Goal: Navigation & Orientation: Find specific page/section

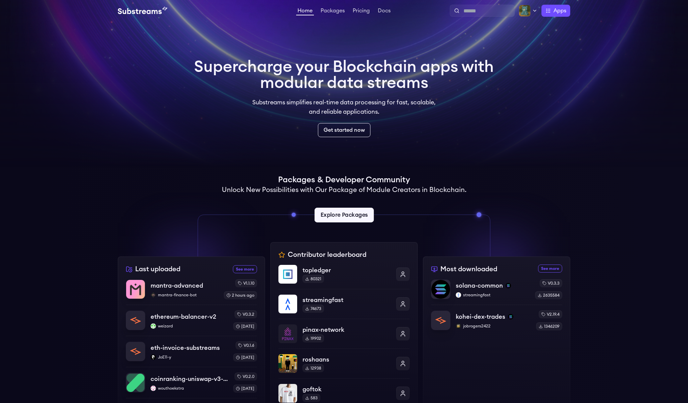
click at [337, 216] on link "Explore Packages" at bounding box center [343, 215] width 59 height 15
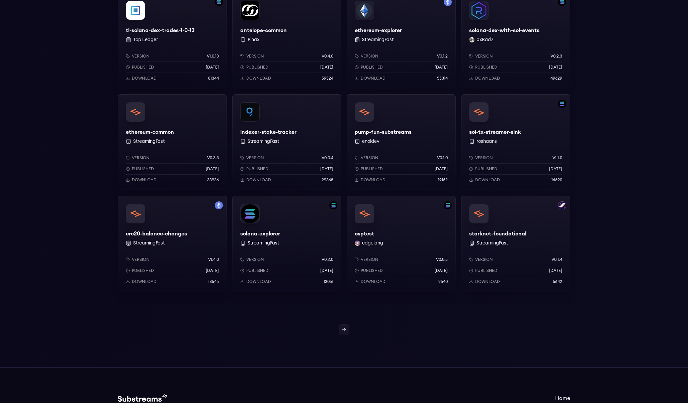
scroll to position [438, 0]
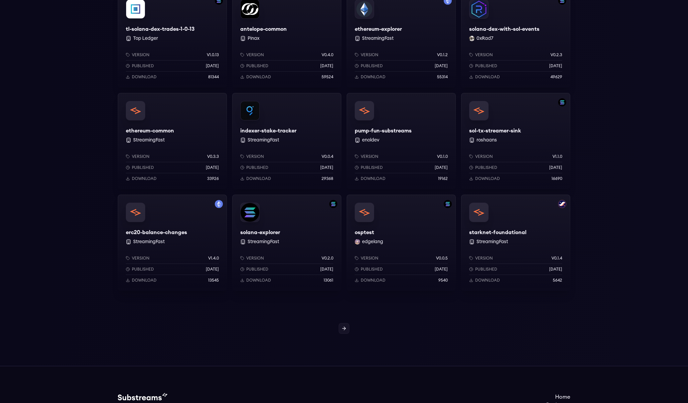
click at [337, 330] on div at bounding box center [344, 328] width 688 height 11
click at [340, 330] on link at bounding box center [344, 328] width 11 height 11
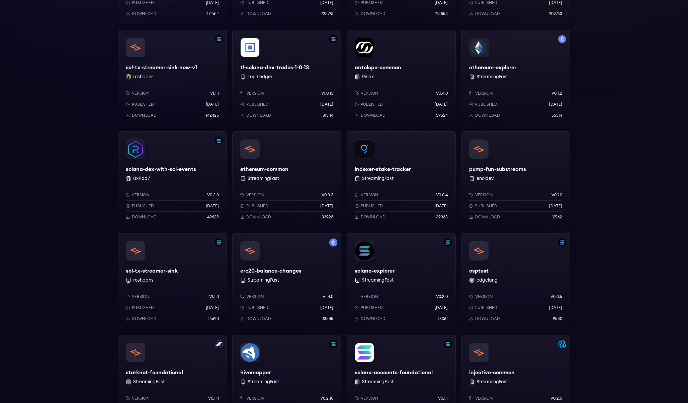
scroll to position [18, 0]
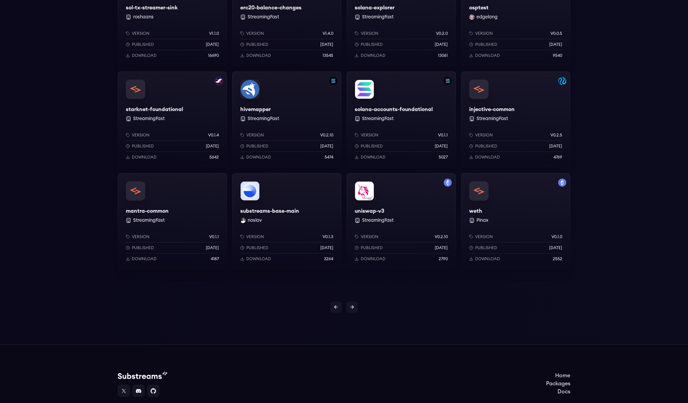
scroll to position [460, 0]
click at [353, 310] on link at bounding box center [352, 307] width 11 height 11
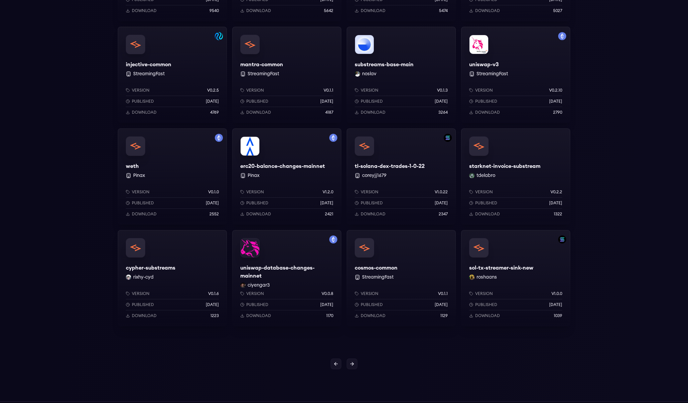
scroll to position [401, 0]
click at [353, 367] on icon at bounding box center [352, 365] width 5 height 5
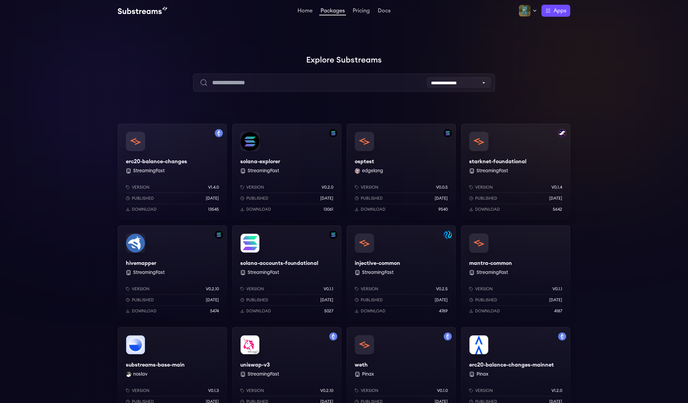
drag, startPoint x: 471, startPoint y: 169, endPoint x: 650, endPoint y: 32, distance: 226.4
click at [650, 32] on div at bounding box center [587, 67] width 201 height 201
